Goal: Task Accomplishment & Management: Manage account settings

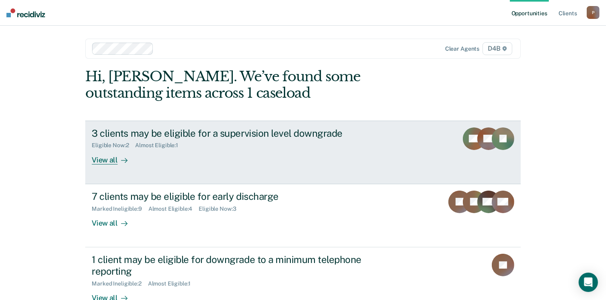
click at [99, 160] on div "View all" at bounding box center [114, 157] width 45 height 16
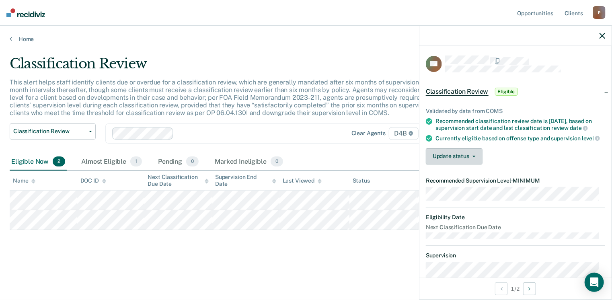
click at [467, 162] on button "Update status" at bounding box center [454, 156] width 57 height 16
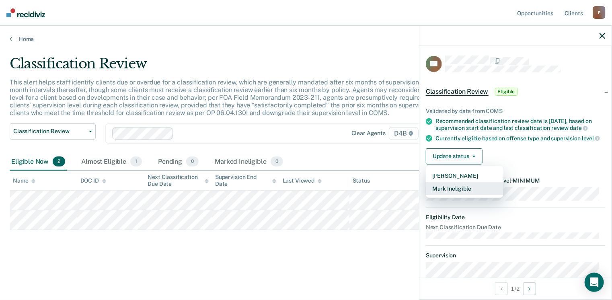
click at [465, 194] on button "Mark Ineligible" at bounding box center [465, 188] width 78 height 13
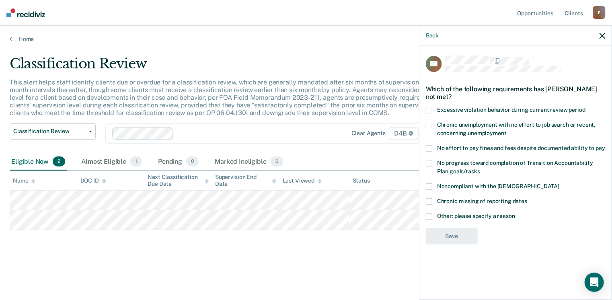
click at [434, 200] on label "Chronic missing of reporting dates" at bounding box center [515, 202] width 179 height 8
click at [527, 198] on input "Chronic missing of reporting dates" at bounding box center [527, 198] width 0 height 0
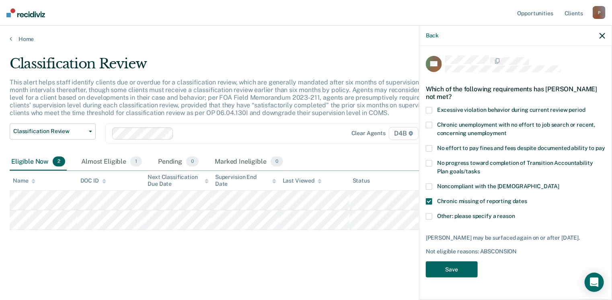
click at [457, 264] on button "Save" at bounding box center [452, 269] width 52 height 16
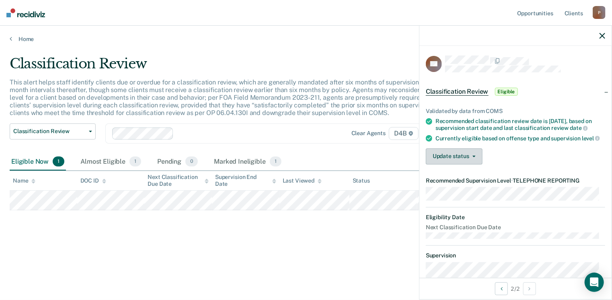
click at [455, 159] on button "Update status" at bounding box center [454, 156] width 57 height 16
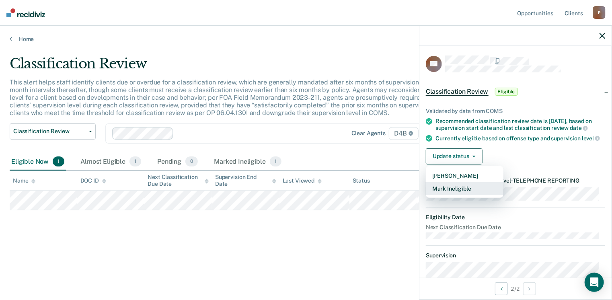
click at [452, 194] on button "Mark Ineligible" at bounding box center [465, 188] width 78 height 13
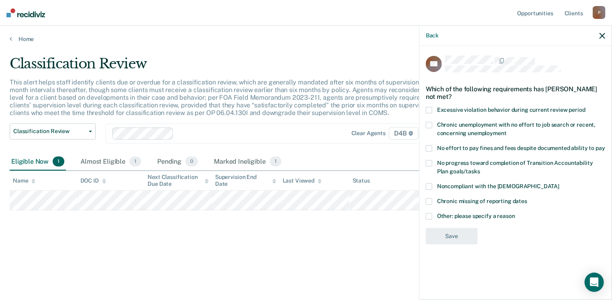
click at [427, 217] on span at bounding box center [429, 216] width 6 height 6
click at [515, 213] on input "Other: please specify a reason" at bounding box center [515, 213] width 0 height 0
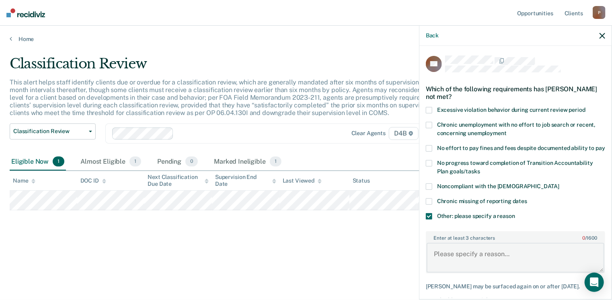
click at [473, 251] on textarea "Enter at least 3 characters 0 / 1600" at bounding box center [515, 258] width 178 height 30
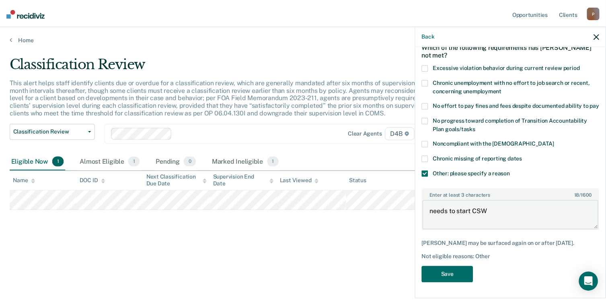
scroll to position [49, 0]
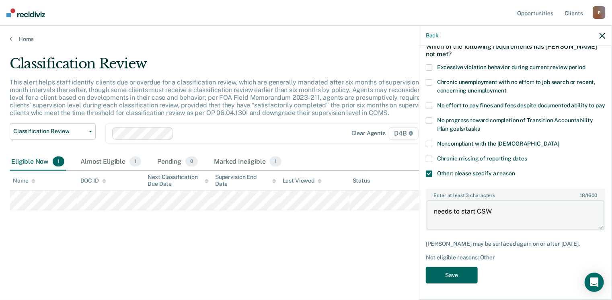
type textarea "needs to start CSW"
click at [458, 276] on button "Save" at bounding box center [452, 275] width 52 height 16
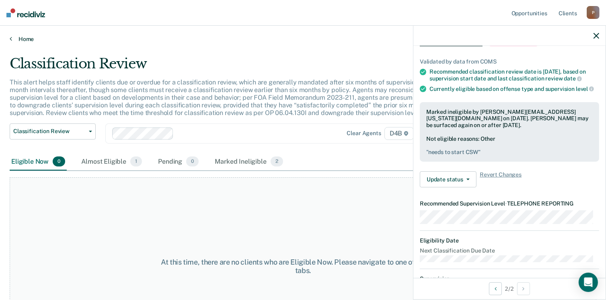
click at [10, 39] on icon at bounding box center [11, 38] width 2 height 6
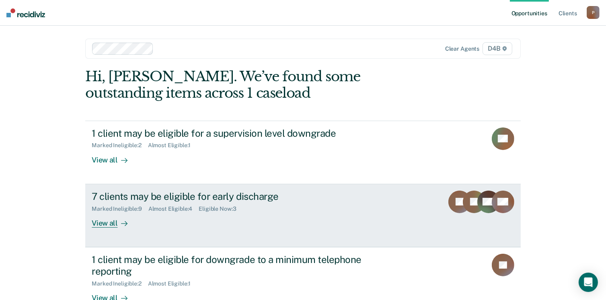
click at [103, 223] on div "View all" at bounding box center [114, 220] width 45 height 16
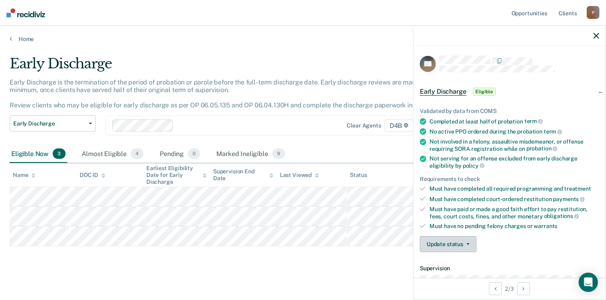
click at [468, 245] on button "Update status" at bounding box center [447, 244] width 57 height 16
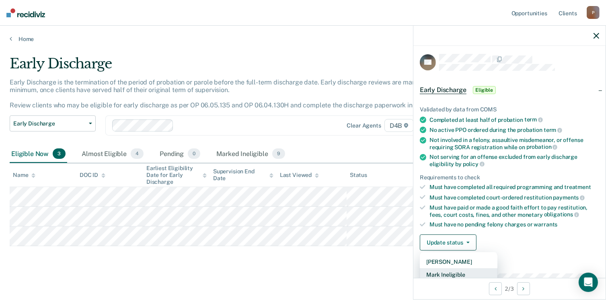
click at [462, 273] on button "Mark Ineligible" at bounding box center [458, 274] width 78 height 13
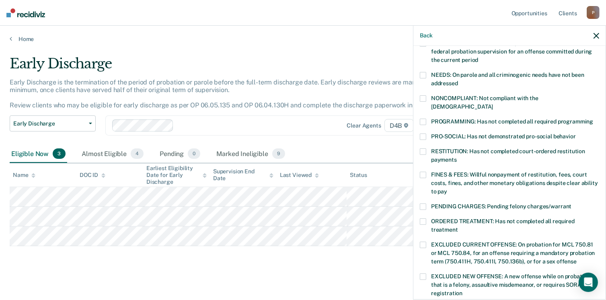
scroll to position [162, 0]
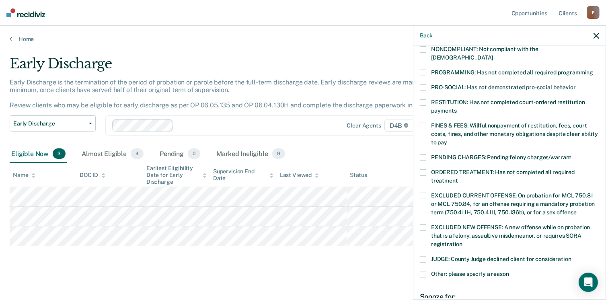
click at [428, 154] on label "PENDING CHARGES: Pending felony charges/warrant" at bounding box center [508, 158] width 179 height 8
click at [571, 154] on input "PENDING CHARGES: Pending felony charges/warrant" at bounding box center [571, 154] width 0 height 0
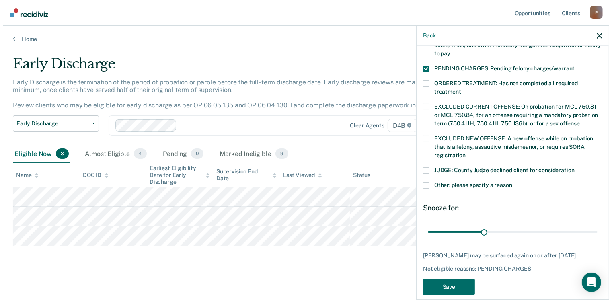
scroll to position [253, 0]
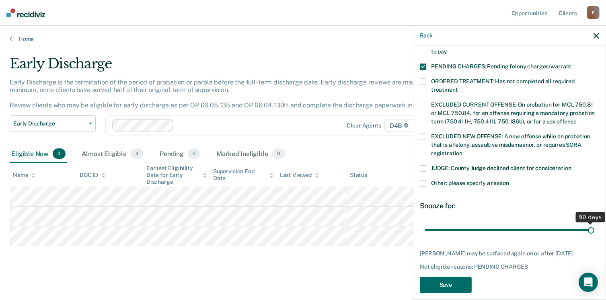
drag, startPoint x: 478, startPoint y: 220, endPoint x: 591, endPoint y: 214, distance: 113.5
type input "90"
click at [591, 223] on input "range" at bounding box center [509, 230] width 170 height 14
click at [450, 282] on button "Save" at bounding box center [445, 284] width 52 height 16
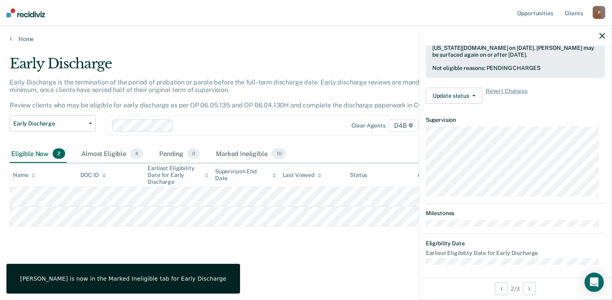
scroll to position [148, 0]
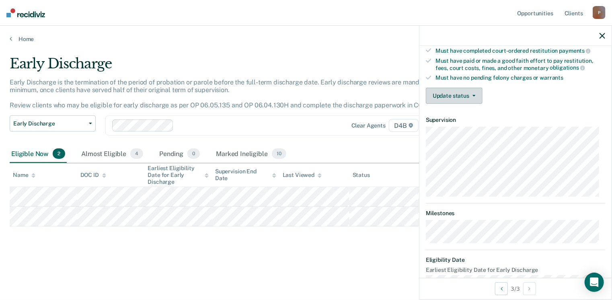
click at [471, 91] on button "Update status" at bounding box center [454, 96] width 57 height 16
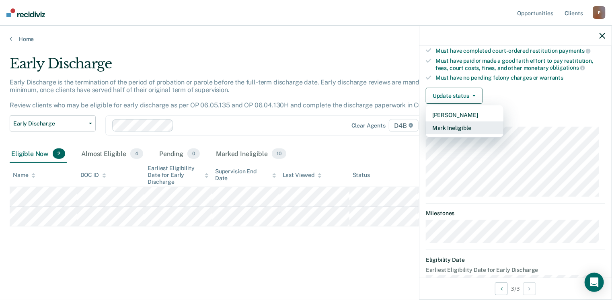
click at [477, 126] on button "Mark Ineligible" at bounding box center [465, 127] width 78 height 13
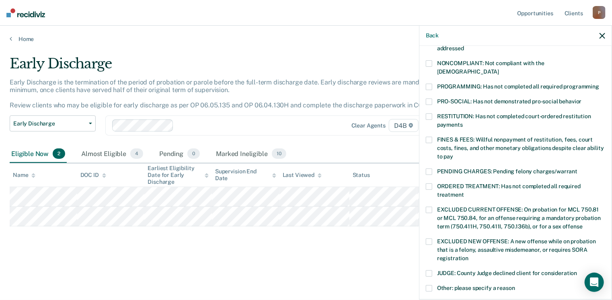
click at [432, 137] on span at bounding box center [429, 140] width 6 height 6
click at [453, 153] on input "FINES & FEES: Willful nonpayment of restitution, fees, court costs, fines, and …" at bounding box center [453, 153] width 0 height 0
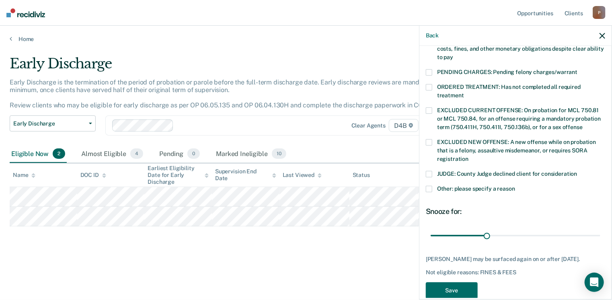
scroll to position [253, 0]
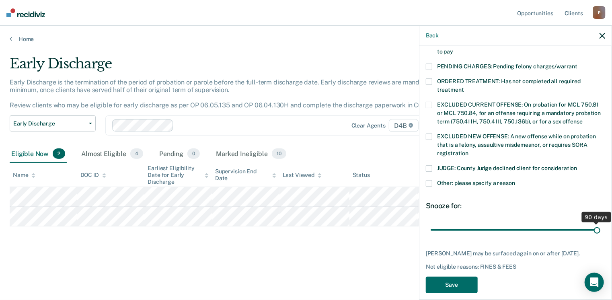
drag, startPoint x: 487, startPoint y: 221, endPoint x: 601, endPoint y: 223, distance: 114.5
type input "90"
click at [600, 223] on input "range" at bounding box center [515, 230] width 170 height 14
click at [469, 277] on button "Save" at bounding box center [452, 284] width 52 height 16
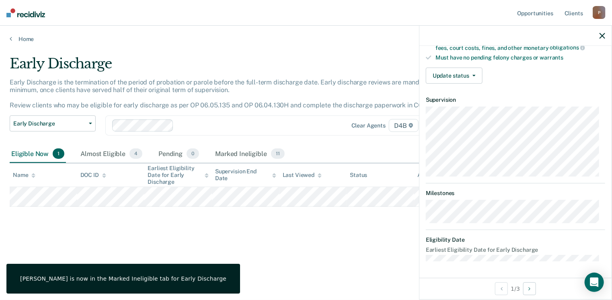
scroll to position [157, 0]
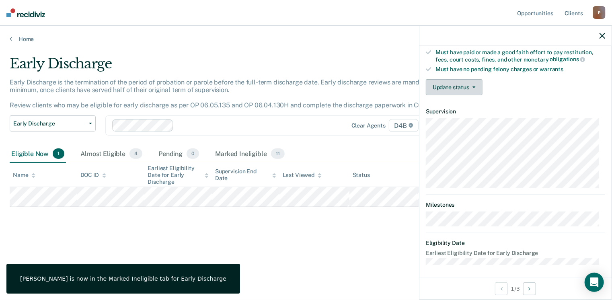
click at [468, 87] on button "Update status" at bounding box center [454, 87] width 57 height 16
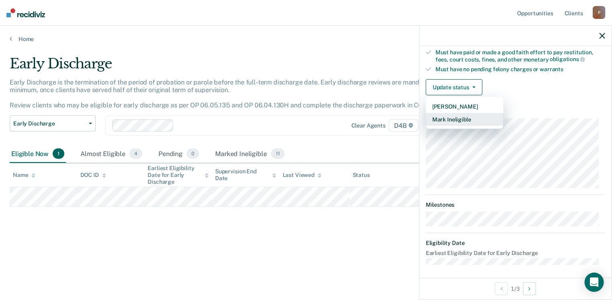
click at [467, 116] on button "Mark Ineligible" at bounding box center [465, 119] width 78 height 13
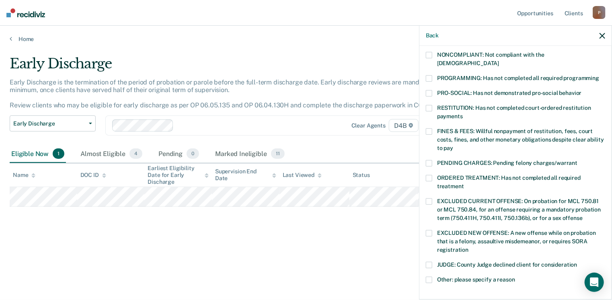
click at [428, 128] on span at bounding box center [429, 131] width 6 height 6
click at [453, 145] on input "FINES & FEES: Willful nonpayment of restitution, fees, court costs, fines, and …" at bounding box center [453, 145] width 0 height 0
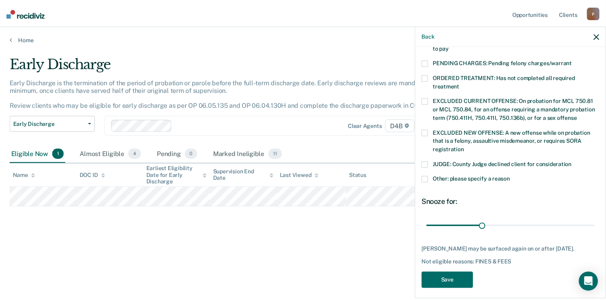
scroll to position [260, 0]
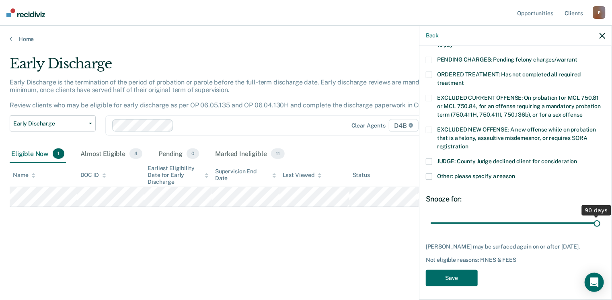
drag, startPoint x: 485, startPoint y: 214, endPoint x: 593, endPoint y: 206, distance: 108.0
type input "90"
click at [593, 216] on input "range" at bounding box center [515, 223] width 170 height 14
click at [458, 273] on button "Save" at bounding box center [452, 278] width 52 height 16
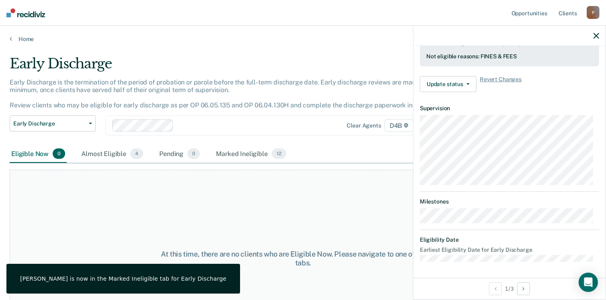
scroll to position [216, 0]
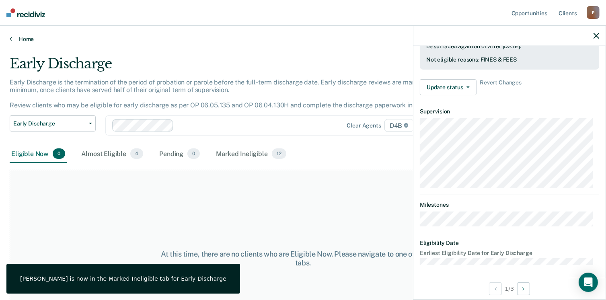
click at [10, 39] on icon at bounding box center [11, 38] width 2 height 6
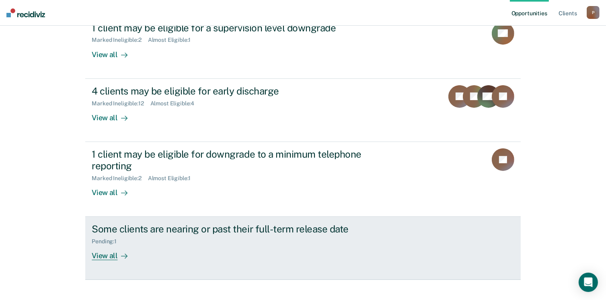
scroll to position [117, 0]
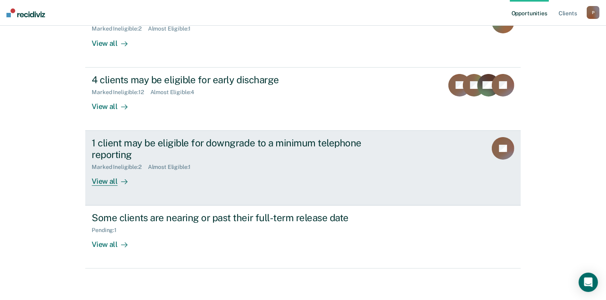
click at [111, 180] on div "View all" at bounding box center [114, 178] width 45 height 16
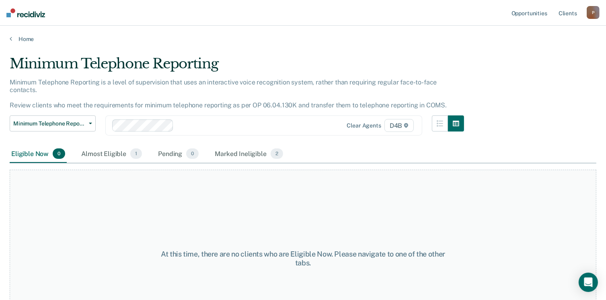
click at [8, 39] on div "Home" at bounding box center [303, 34] width 606 height 17
click at [10, 39] on div "Home" at bounding box center [303, 34] width 606 height 17
click at [10, 39] on icon at bounding box center [11, 38] width 2 height 6
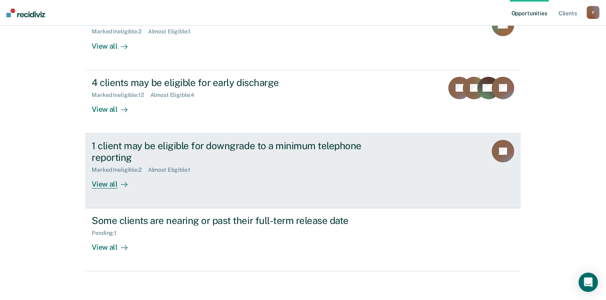
scroll to position [117, 0]
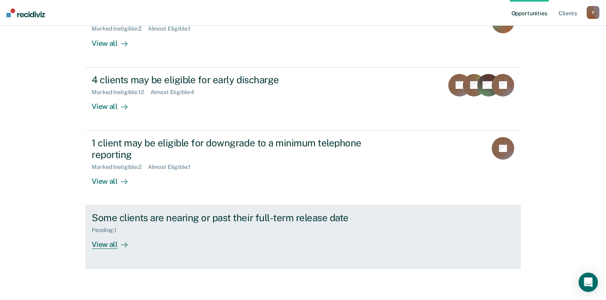
click at [215, 214] on div "Some clients are nearing or past their full-term release date" at bounding box center [233, 218] width 282 height 12
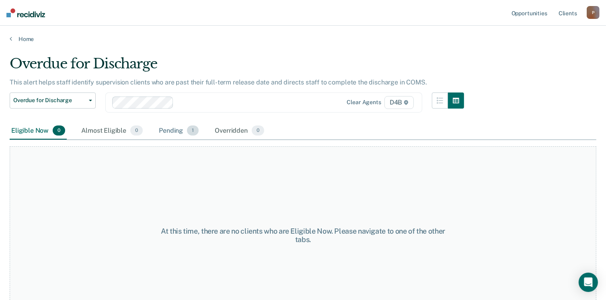
click at [176, 130] on div "Pending 1" at bounding box center [178, 131] width 43 height 18
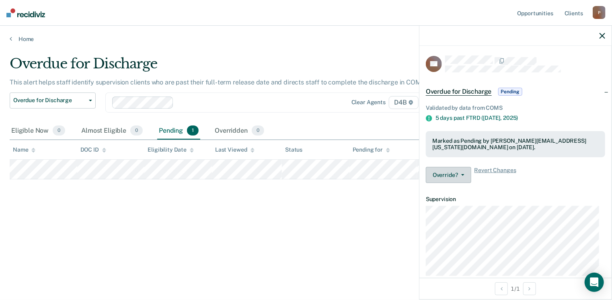
click at [451, 176] on button "Override?" at bounding box center [448, 175] width 45 height 16
click at [542, 185] on div "Validated by data from COMS 5 days past FTRD ([DATE]) Marked as Pending by [PER…" at bounding box center [515, 142] width 192 height 94
